Goal: Task Accomplishment & Management: Complete application form

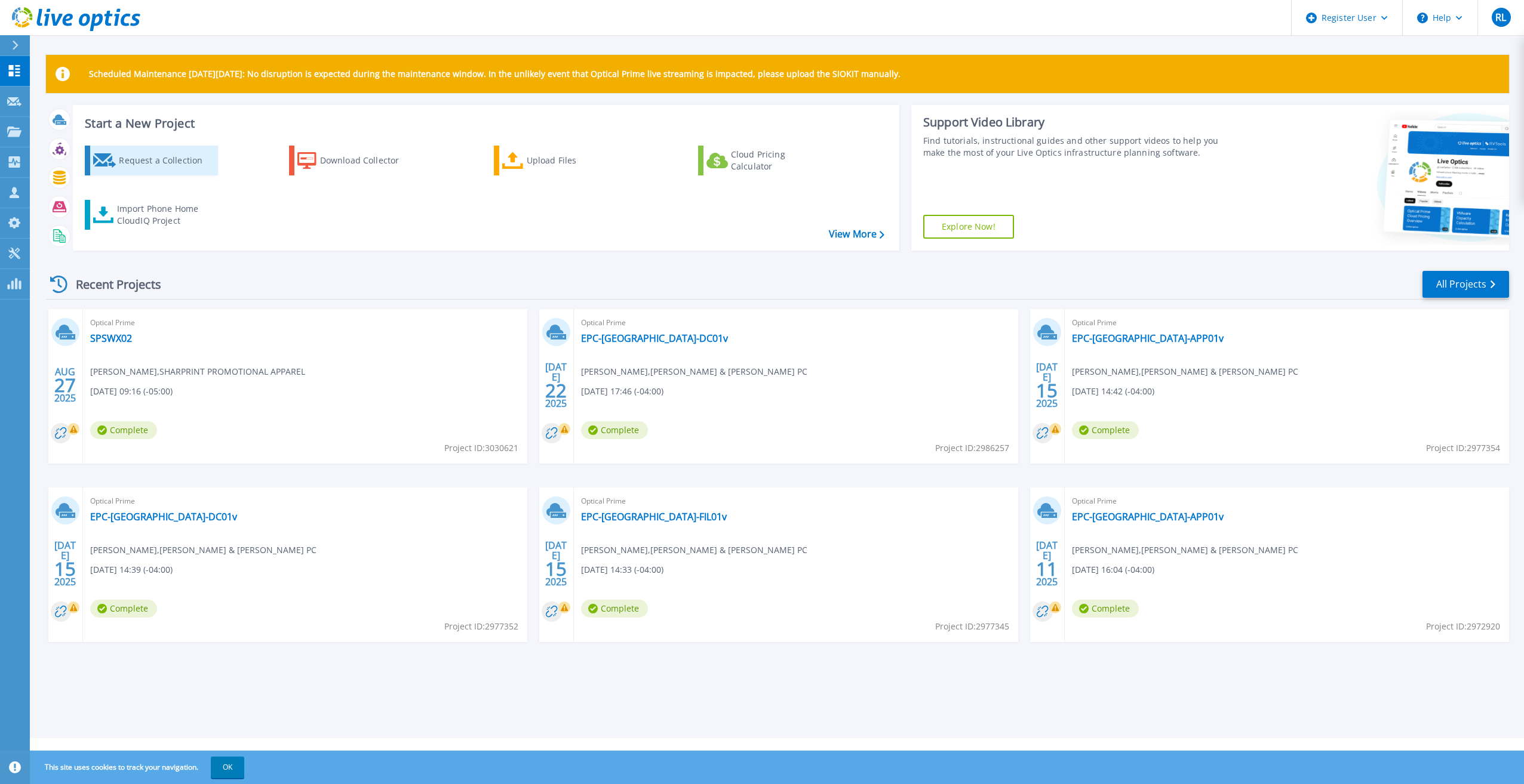
click at [131, 157] on div "Request a Collection" at bounding box center [166, 160] width 96 height 24
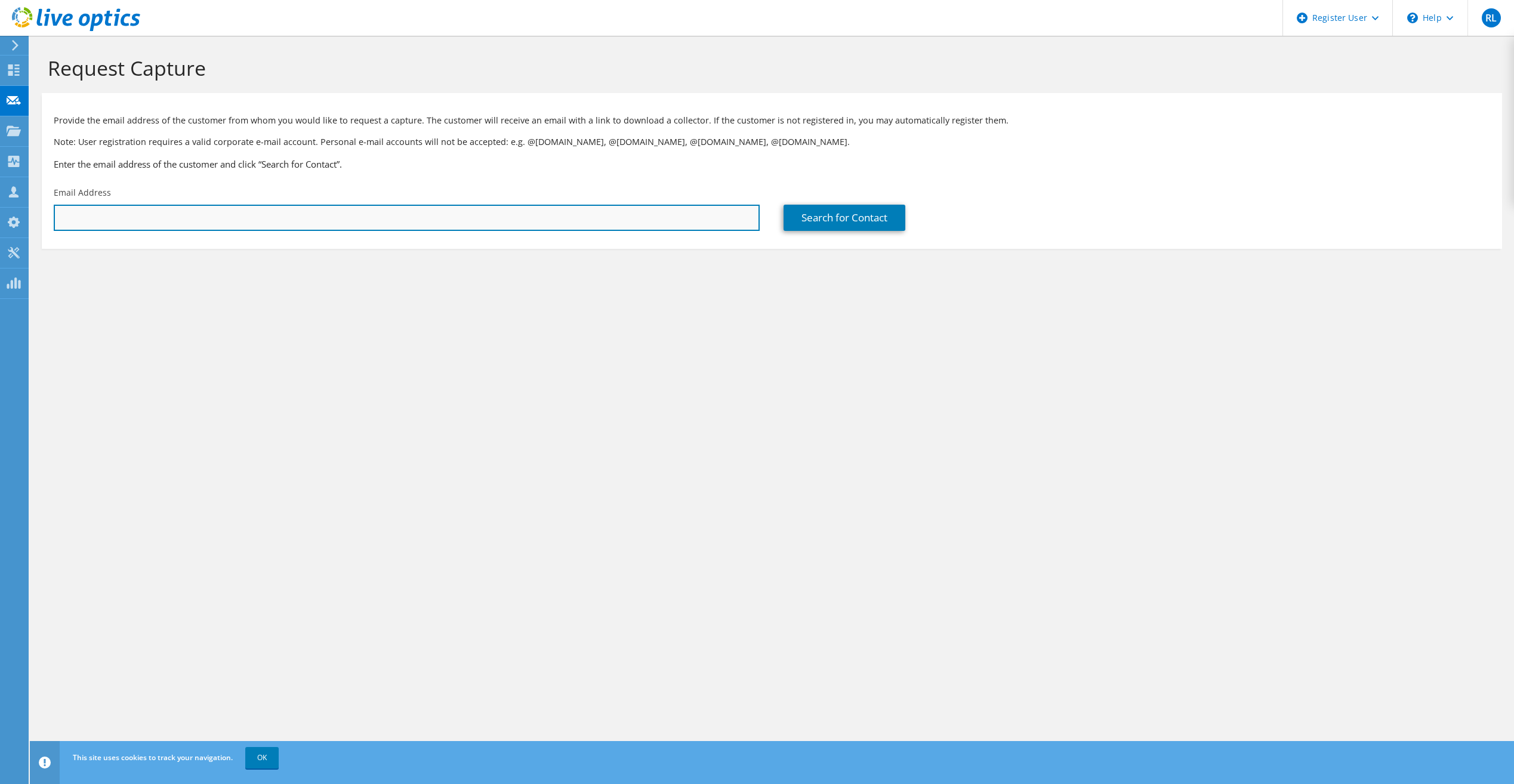
click at [551, 227] on input "text" at bounding box center [406, 218] width 706 height 26
paste input "[EMAIL_ADDRESS][DOMAIN_NAME]"
type input "[EMAIL_ADDRESS][DOMAIN_NAME]"
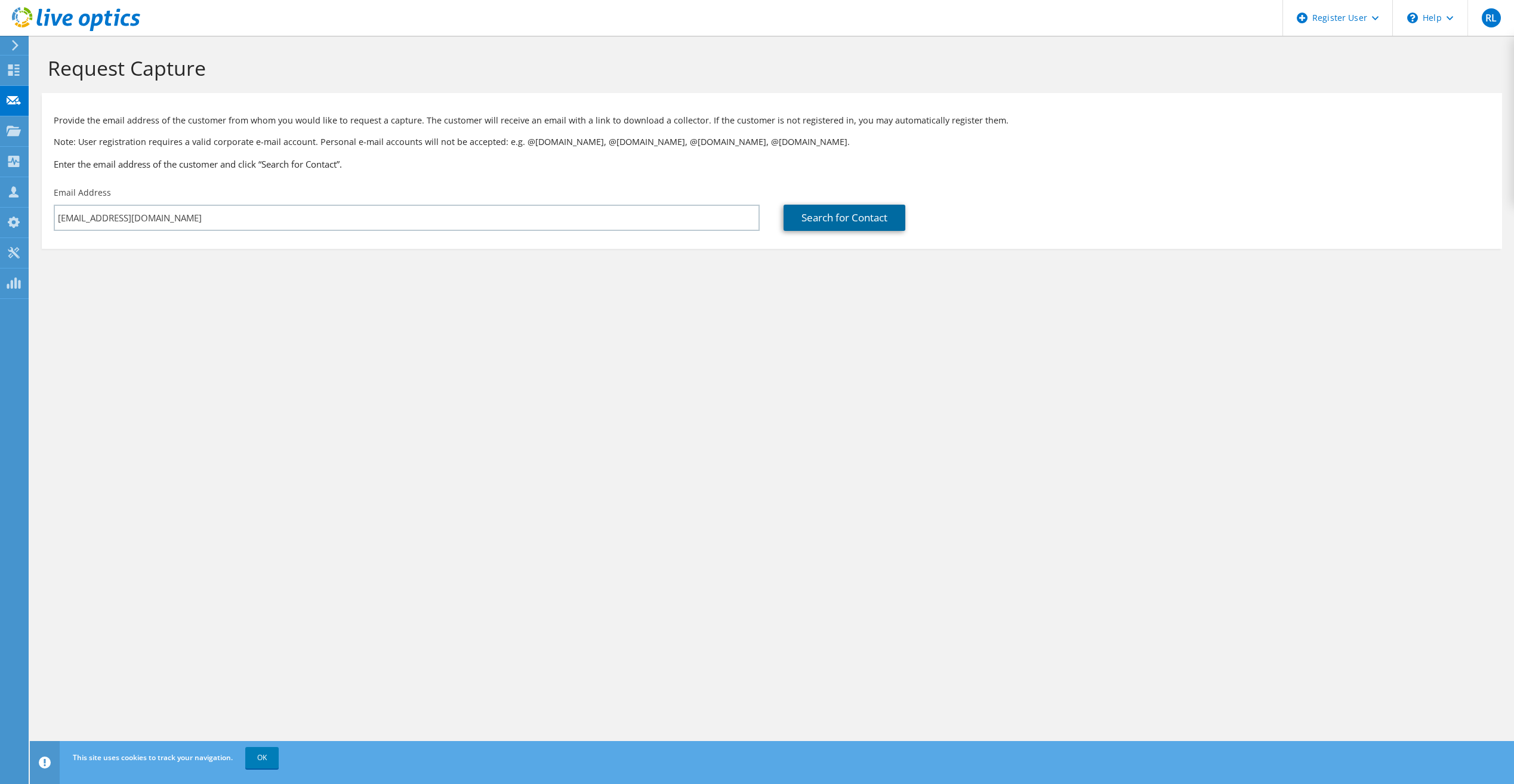
click at [895, 221] on link "Search for Contact" at bounding box center [844, 218] width 122 height 26
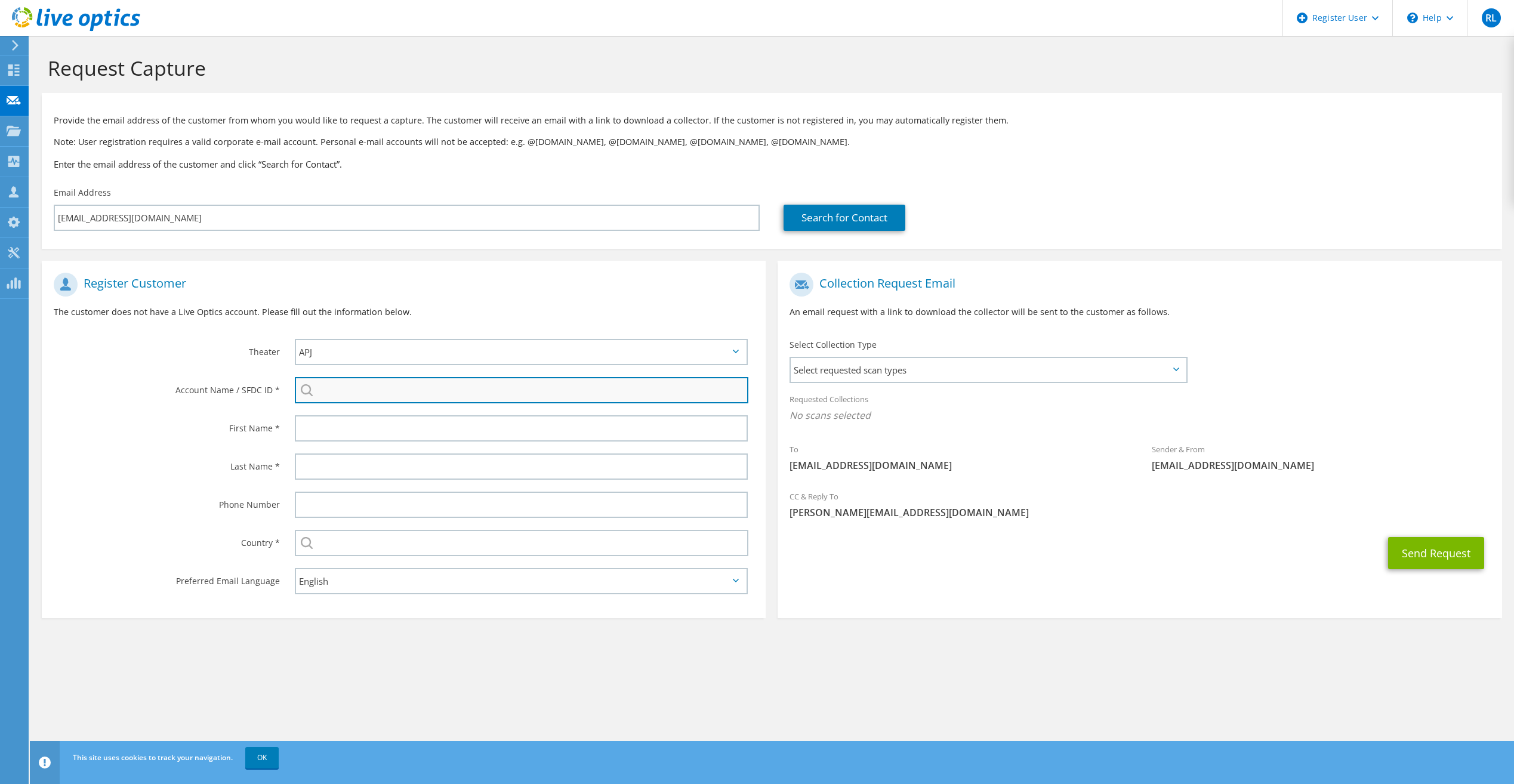
click at [372, 389] on input "search" at bounding box center [521, 390] width 454 height 26
paste input "3493752761"
type input "3493752761"
click at [704, 645] on section "Request Capture Provide the email address of the customer from whom you would l…" at bounding box center [772, 356] width 1484 height 642
